Goal: Transaction & Acquisition: Purchase product/service

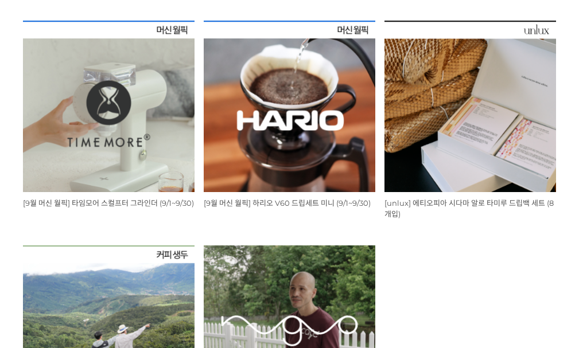
scroll to position [410, 0]
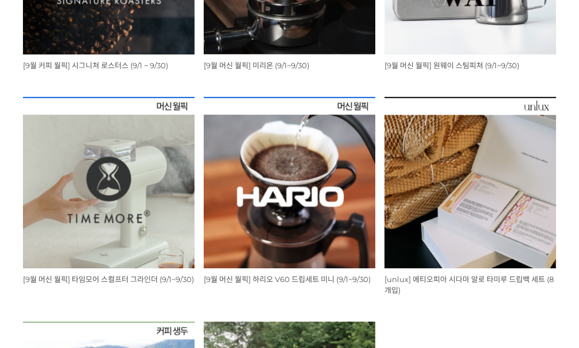
click at [148, 284] on span "[9월 머신 월픽] 타임모어 스컬프터 그라인더 (9/1~9/30)" at bounding box center [108, 279] width 171 height 9
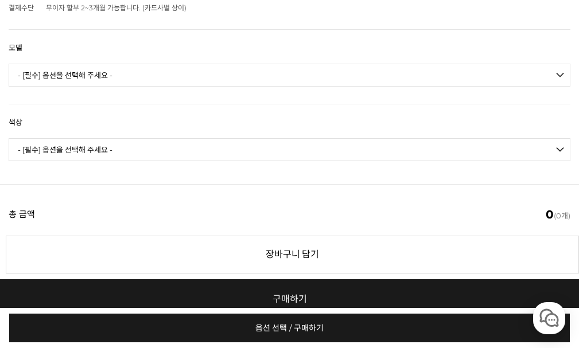
click at [112, 56] on td "- [필수] 옵션을 선택해 주세요 - ------------------- 078S 064S" at bounding box center [290, 80] width 562 height 48
click at [112, 64] on select "- [필수] 옵션을 선택해 주세요 - ------------------- 078S 064S" at bounding box center [290, 75] width 562 height 23
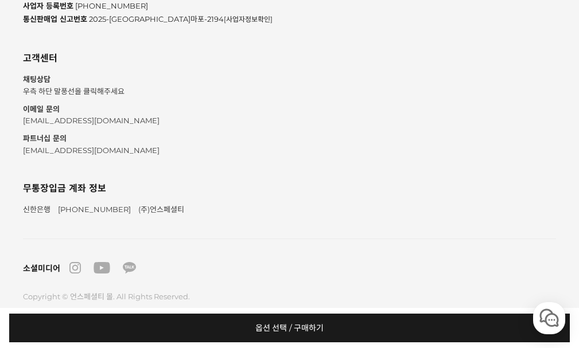
scroll to position [11571, 0]
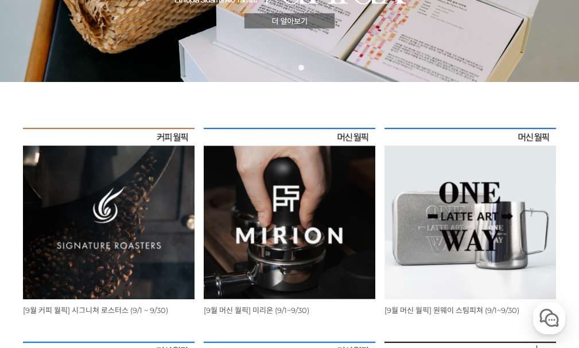
scroll to position [251, 0]
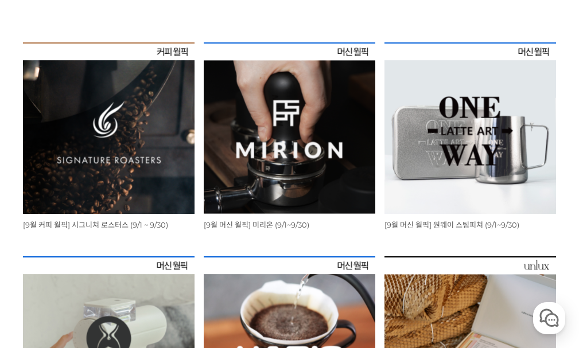
click at [153, 185] on img at bounding box center [109, 128] width 172 height 172
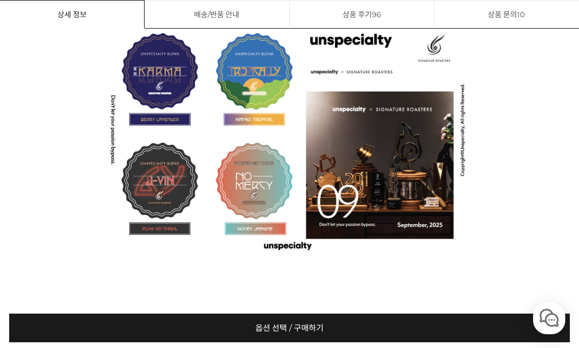
scroll to position [7107, 0]
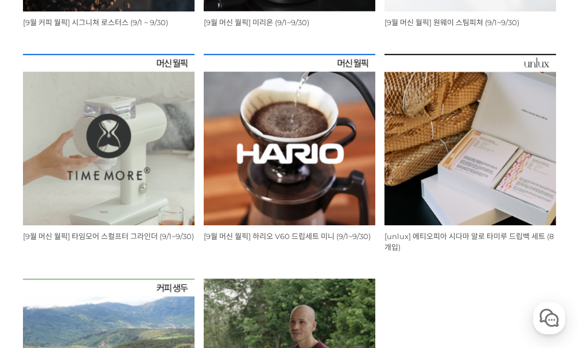
scroll to position [423, 0]
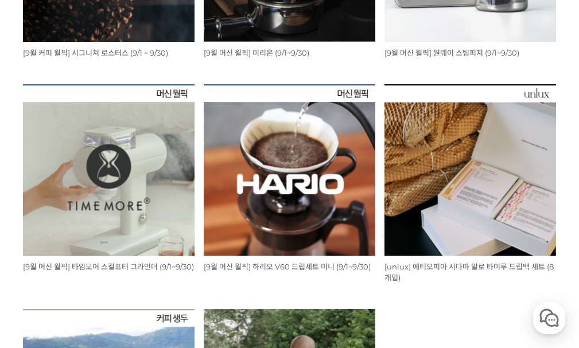
click at [339, 271] on span "[9월 머신 월픽] 하리오 V60 드립세트 미니 (9/1~9/30)" at bounding box center [287, 266] width 167 height 9
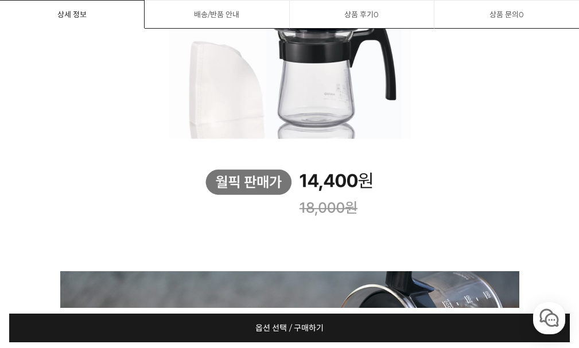
scroll to position [2081, 0]
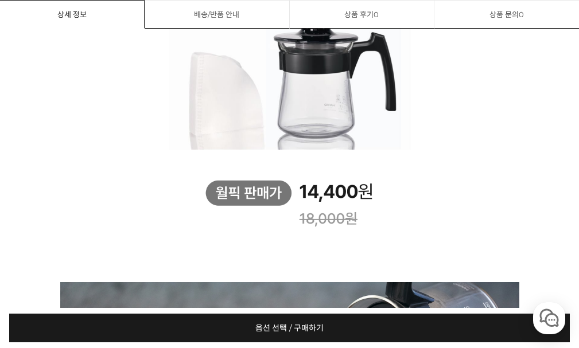
click at [266, 333] on span "옵션 선택 / 구매하기" at bounding box center [289, 328] width 69 height 29
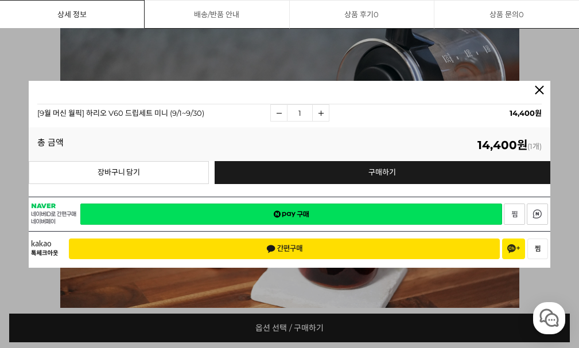
scroll to position [1824, 0]
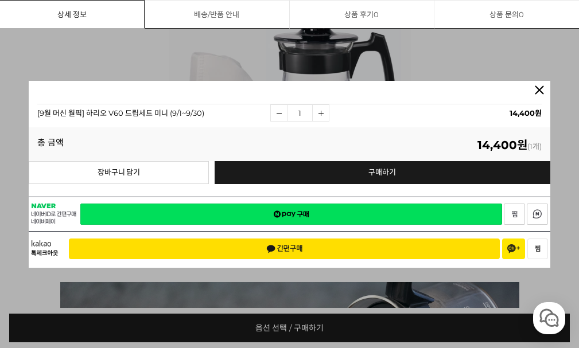
click at [540, 95] on link at bounding box center [539, 95] width 11 height 11
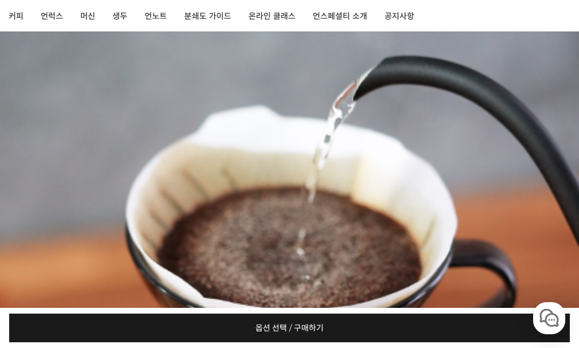
scroll to position [0, 0]
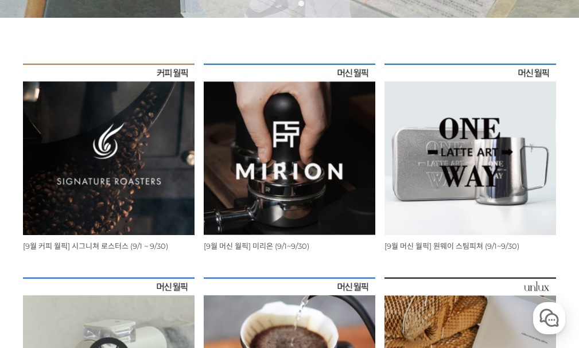
scroll to position [306, 0]
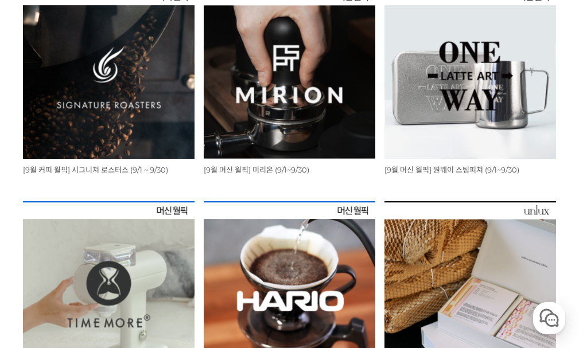
click at [434, 174] on span "[9월 머신 월픽] 원웨이 스팀피쳐 (9/1~9/30)" at bounding box center [452, 169] width 135 height 9
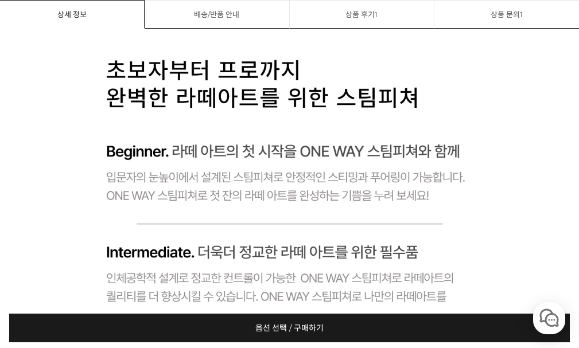
scroll to position [36, 0]
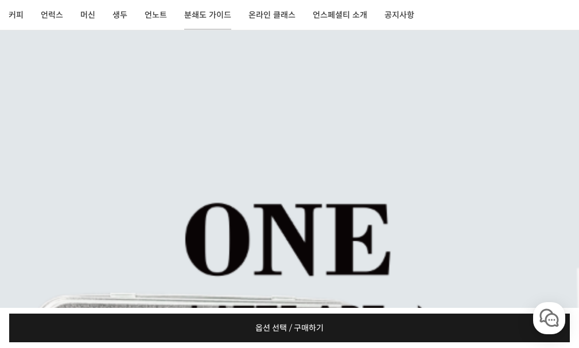
click at [188, 22] on link "분쇄도 가이드" at bounding box center [208, 15] width 64 height 29
